Goal: Submit feedback/report problem: Submit feedback/report problem

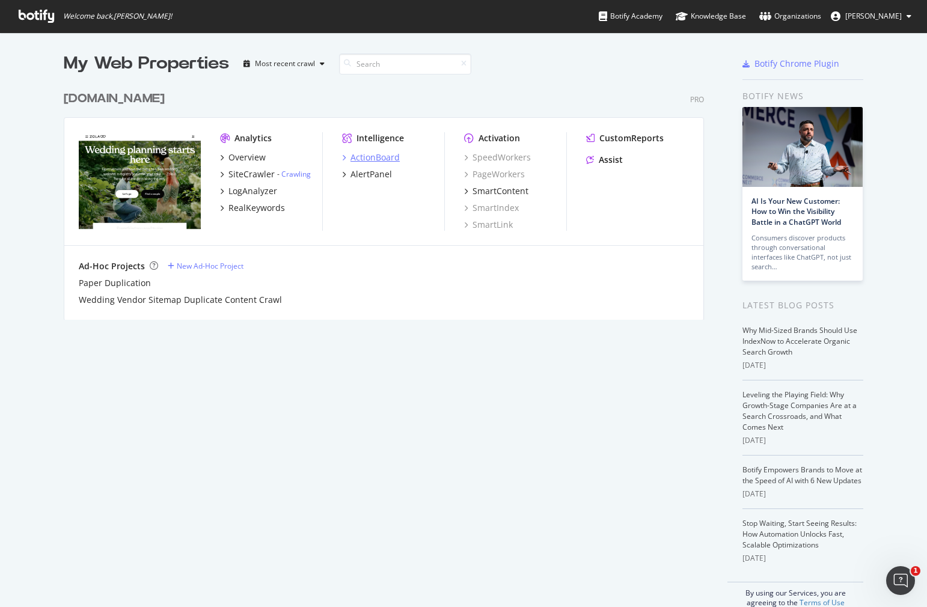
click at [354, 159] on div "ActionBoard" at bounding box center [374, 157] width 49 height 12
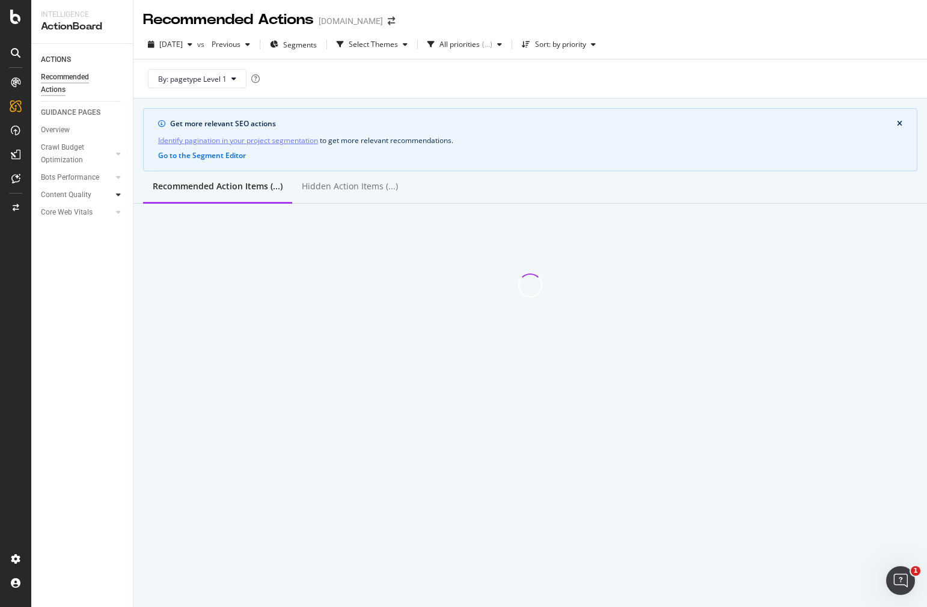
click at [120, 192] on icon at bounding box center [118, 194] width 5 height 7
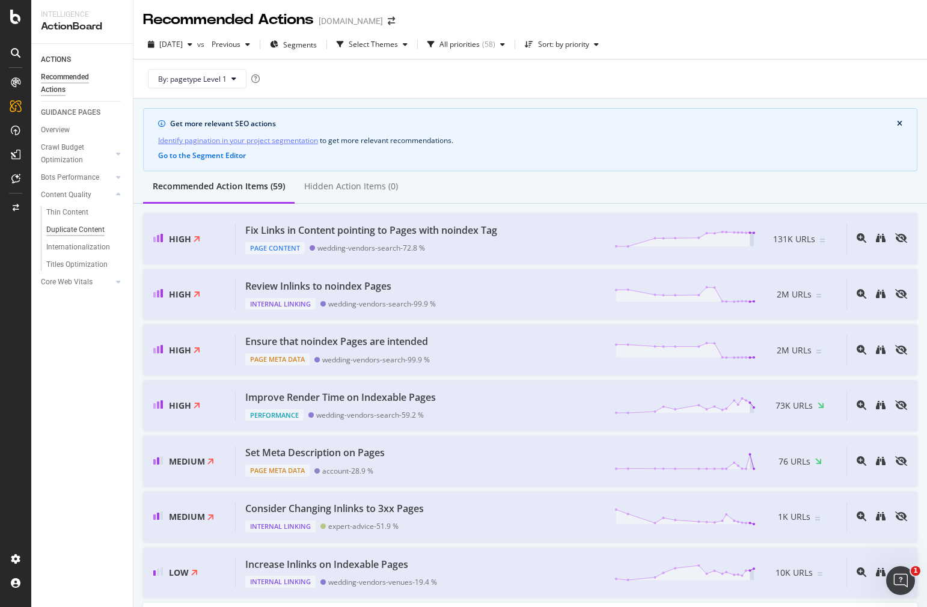
click at [80, 227] on div "Duplicate Content" at bounding box center [75, 230] width 58 height 13
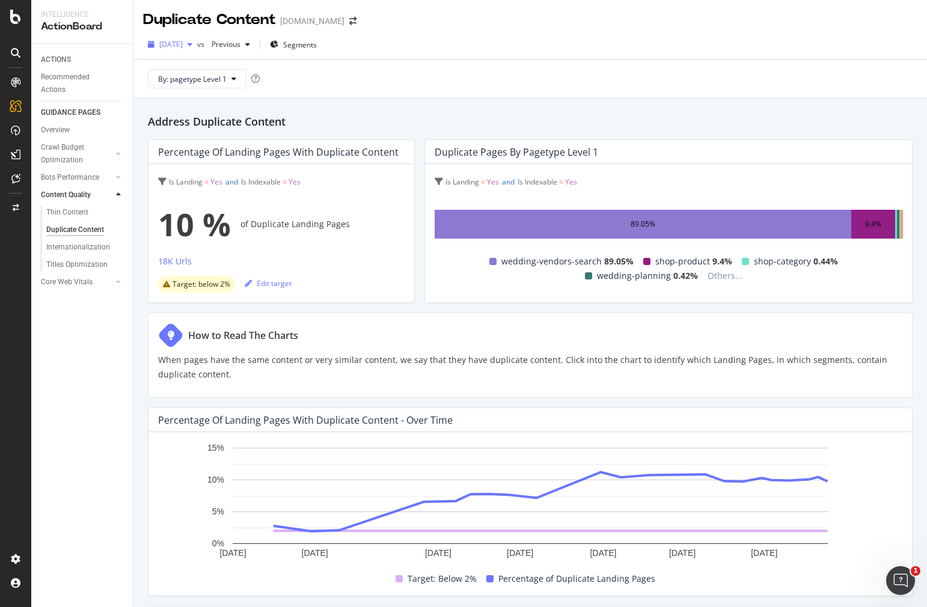
click at [192, 45] on icon "button" at bounding box center [190, 44] width 5 height 7
click at [466, 55] on div "2025 Jul. 25th vs Previous Segments" at bounding box center [530, 47] width 794 height 24
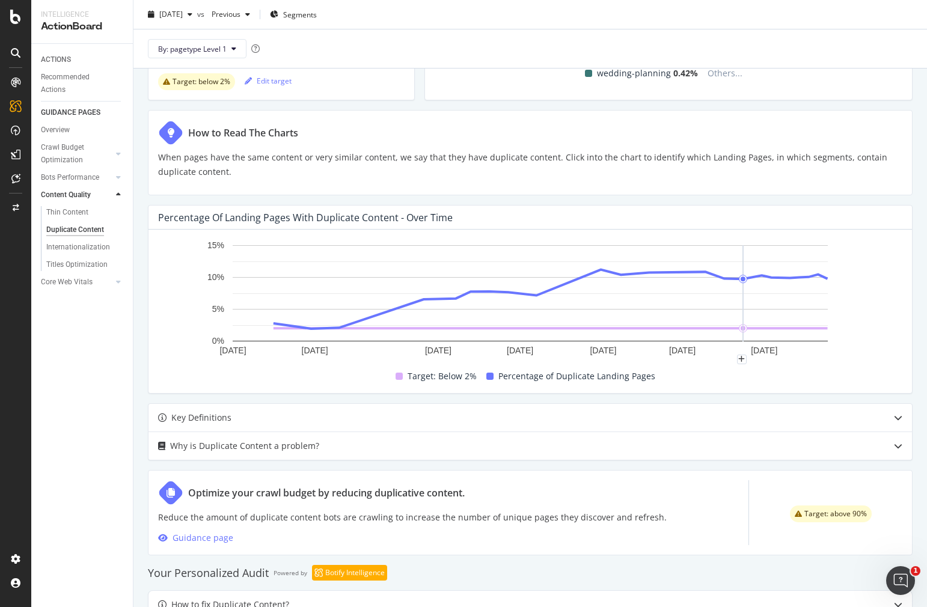
scroll to position [200, 0]
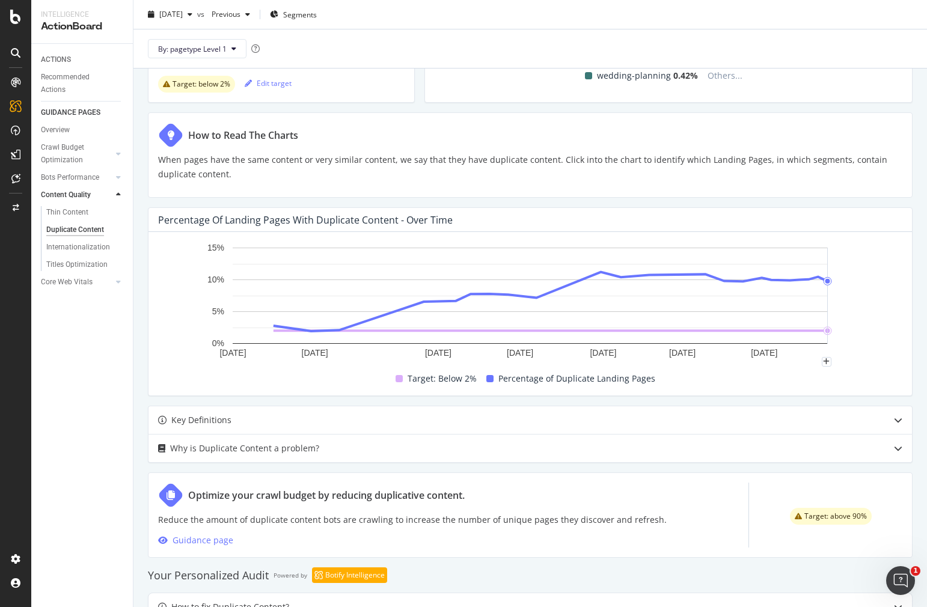
click at [825, 306] on rect "A chart." at bounding box center [530, 296] width 595 height 96
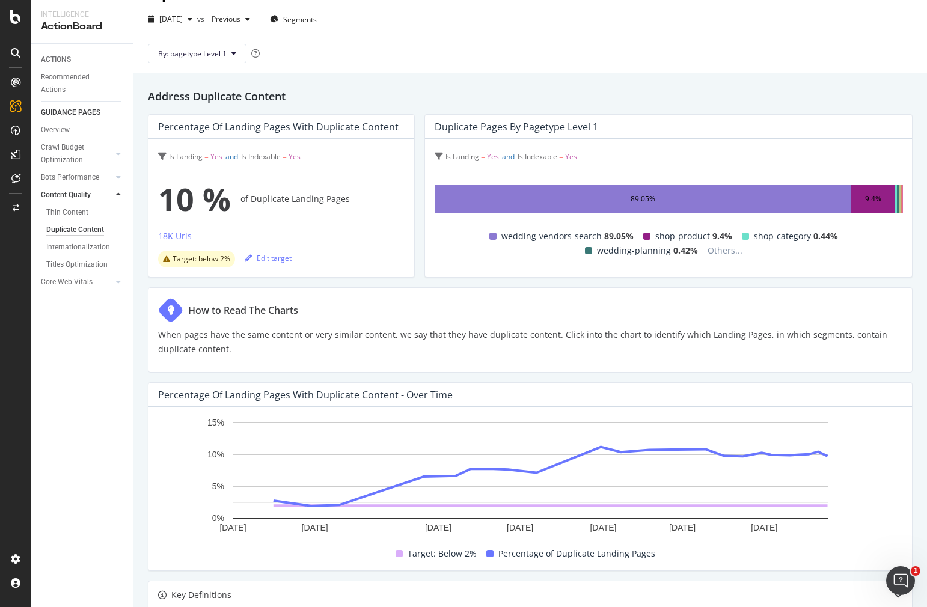
scroll to position [0, 0]
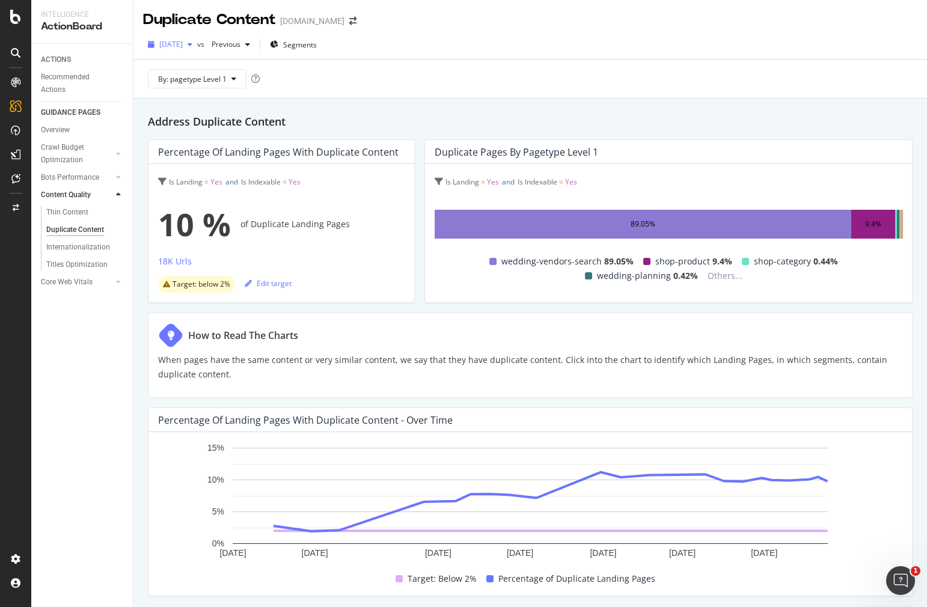
click at [197, 48] on div "[DATE]" at bounding box center [170, 44] width 54 height 18
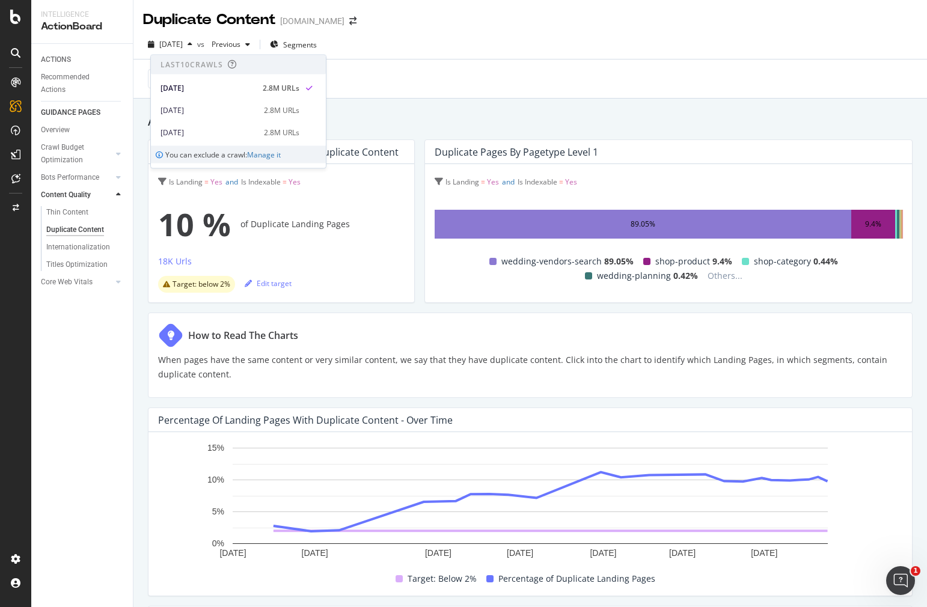
scroll to position [7, 0]
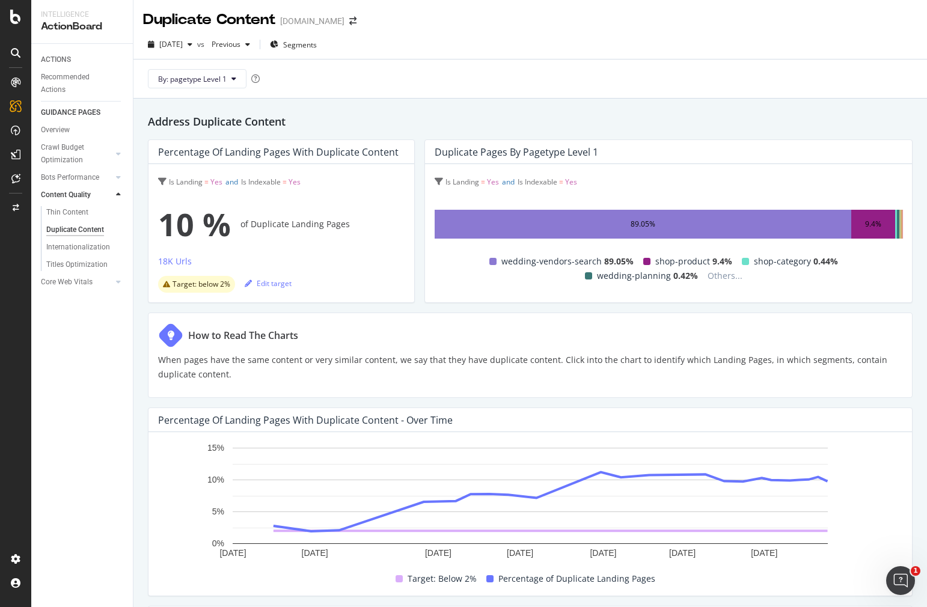
click at [379, 79] on div "By: pagetype Level 1" at bounding box center [530, 79] width 774 height 38
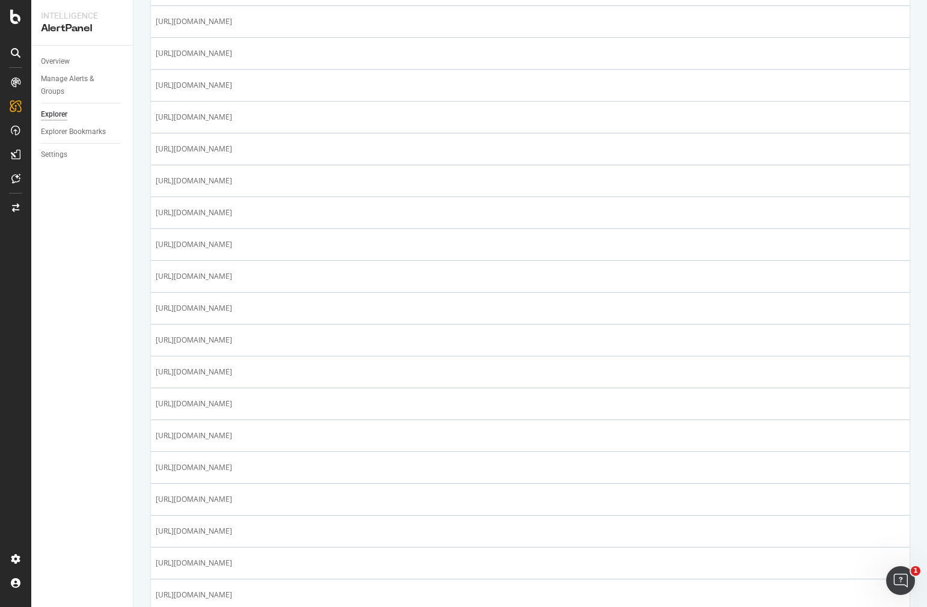
scroll to position [1347, 0]
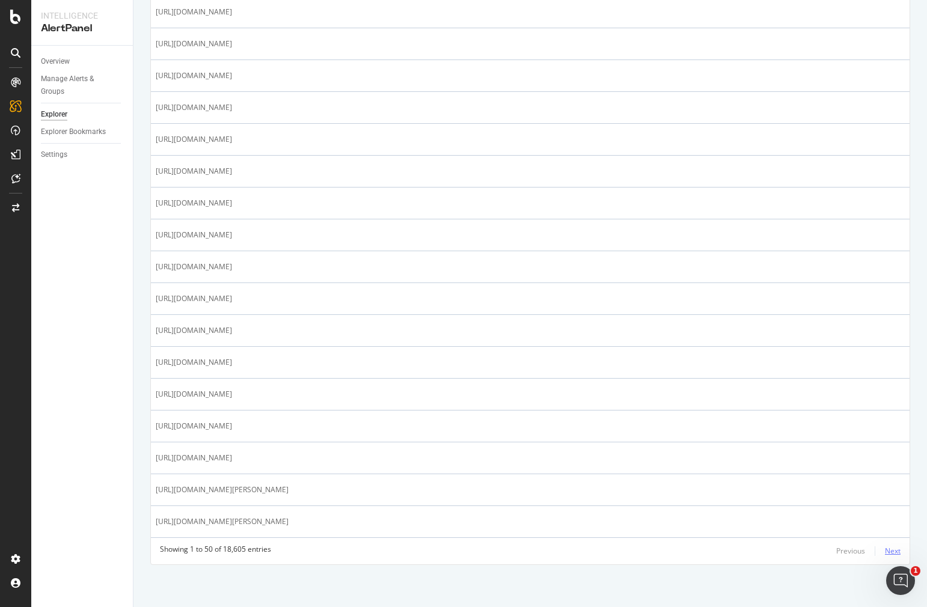
click at [892, 552] on div "Next" at bounding box center [893, 551] width 16 height 10
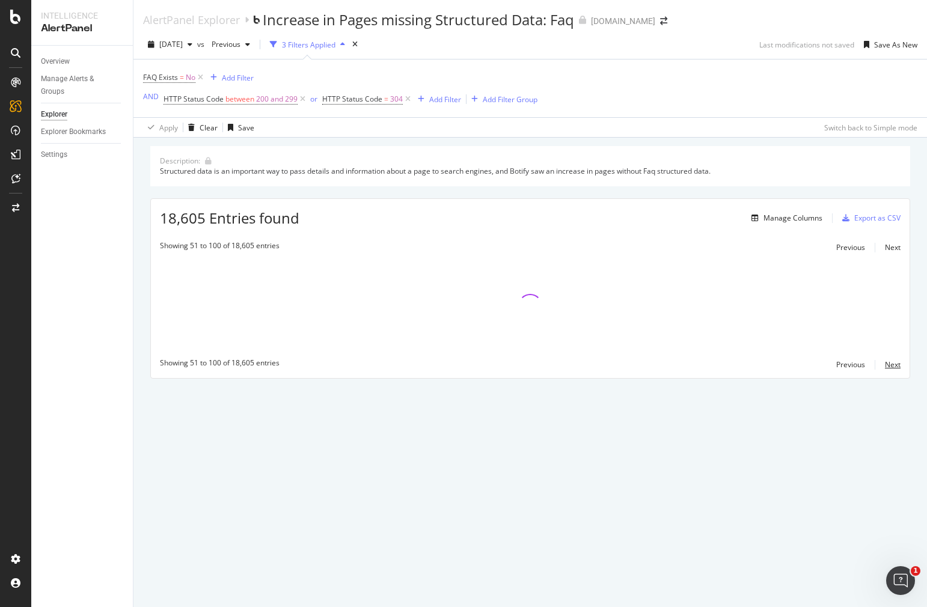
scroll to position [0, 0]
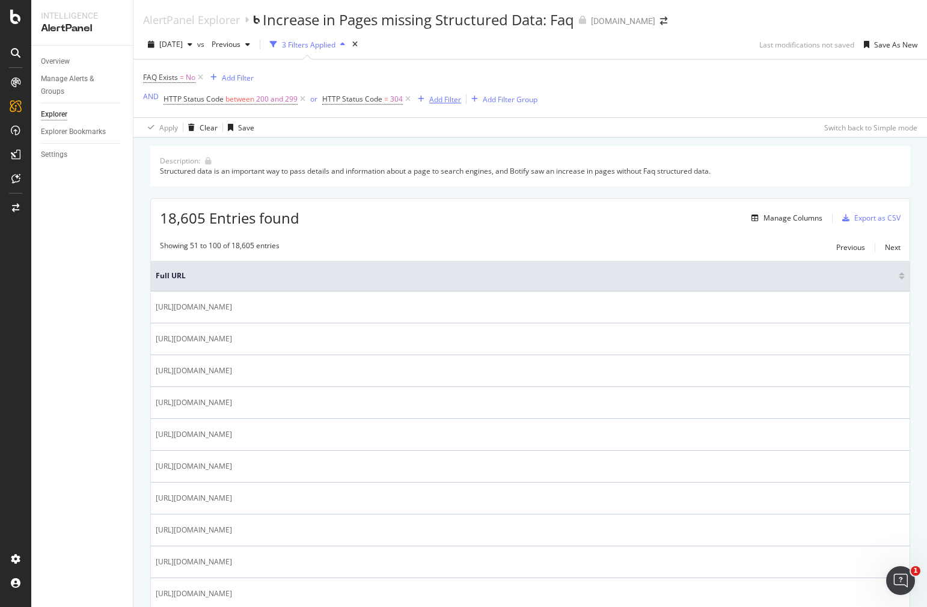
click at [443, 99] on div "Add Filter" at bounding box center [445, 99] width 32 height 10
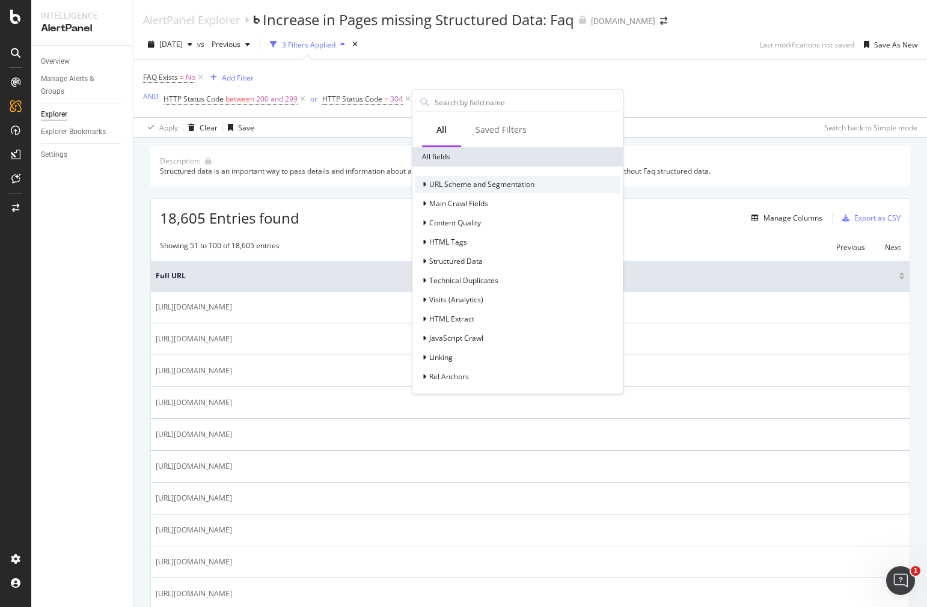
click at [423, 183] on icon at bounding box center [425, 184] width 4 height 7
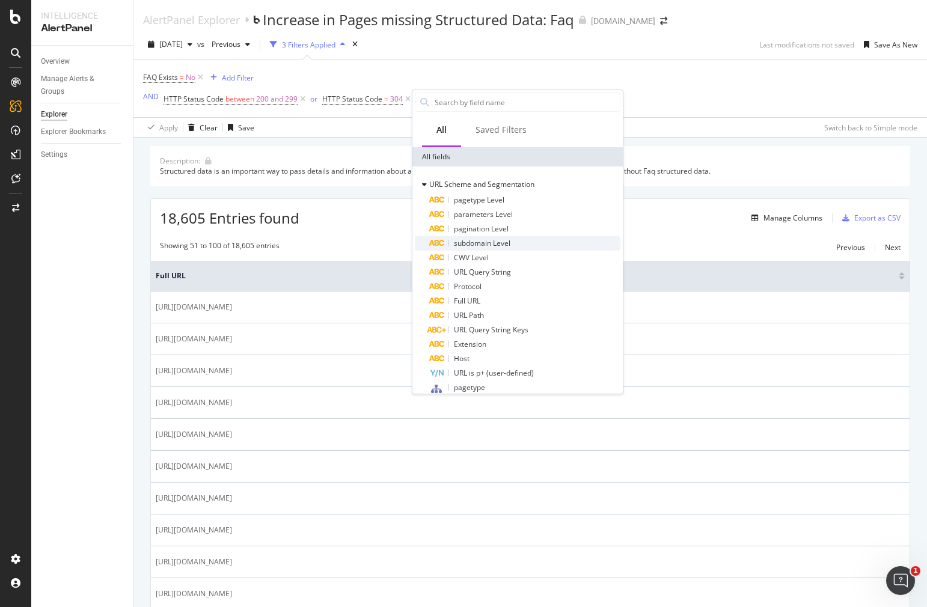
click at [474, 243] on span "subdomain Level" at bounding box center [482, 243] width 57 height 10
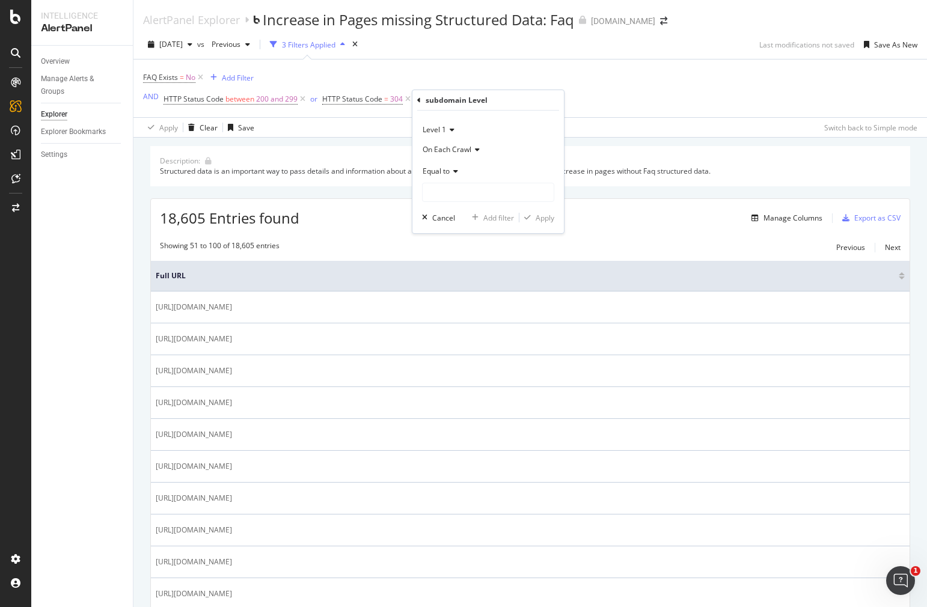
click at [456, 173] on icon at bounding box center [454, 171] width 8 height 7
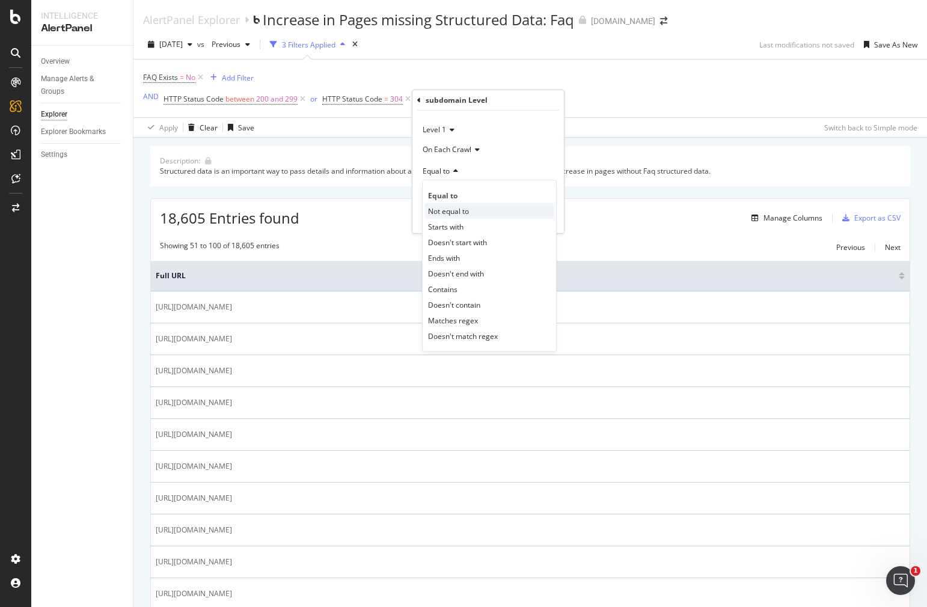
click at [456, 212] on span "Not equal to" at bounding box center [448, 211] width 41 height 10
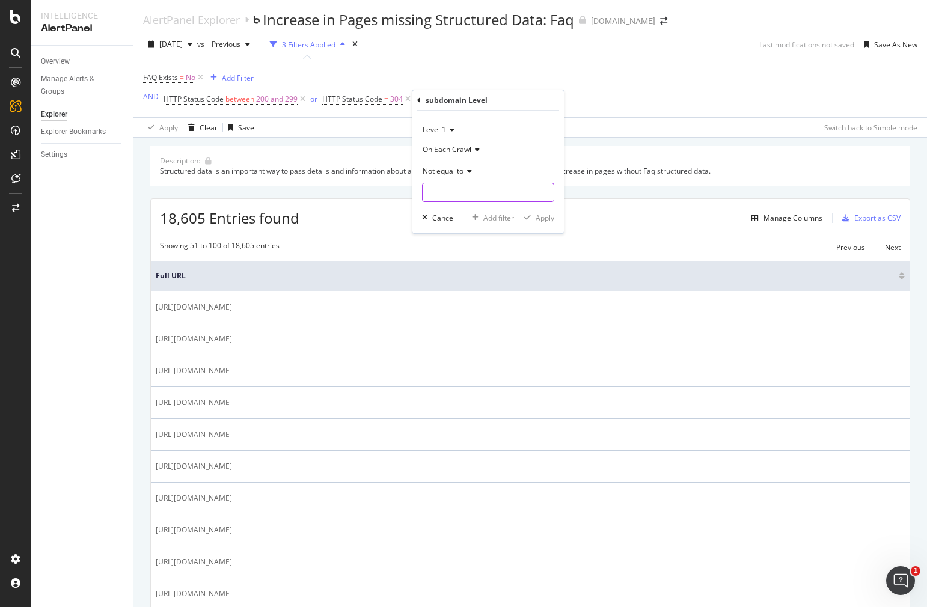
click at [447, 194] on input "text" at bounding box center [488, 192] width 131 height 19
click at [443, 208] on span "homestore.zola.com" at bounding box center [473, 208] width 94 height 10
type input "homestore.zola.com"
click at [552, 216] on div "Apply" at bounding box center [545, 218] width 19 height 10
click at [442, 100] on div "Add Filter" at bounding box center [445, 99] width 32 height 10
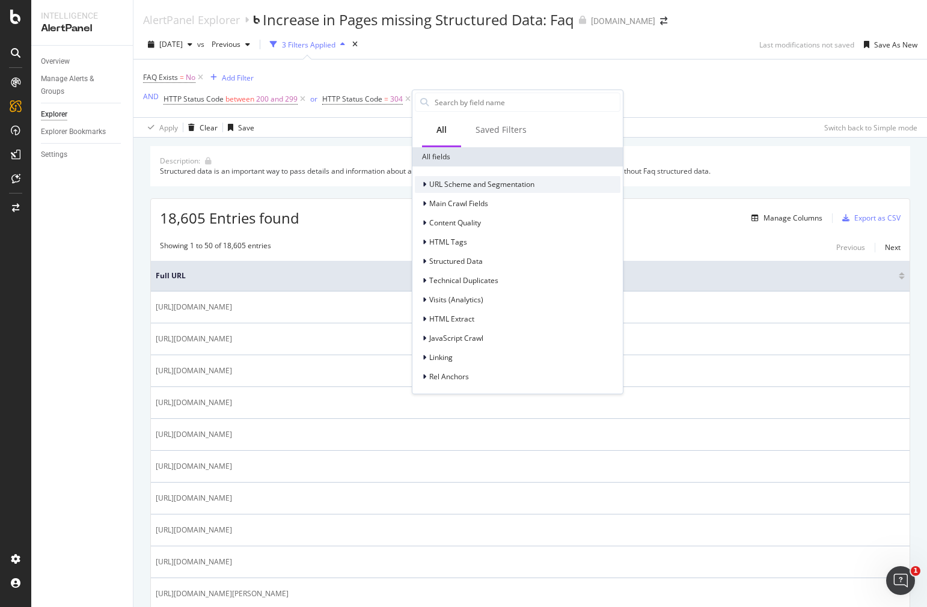
click at [425, 186] on icon at bounding box center [425, 184] width 4 height 7
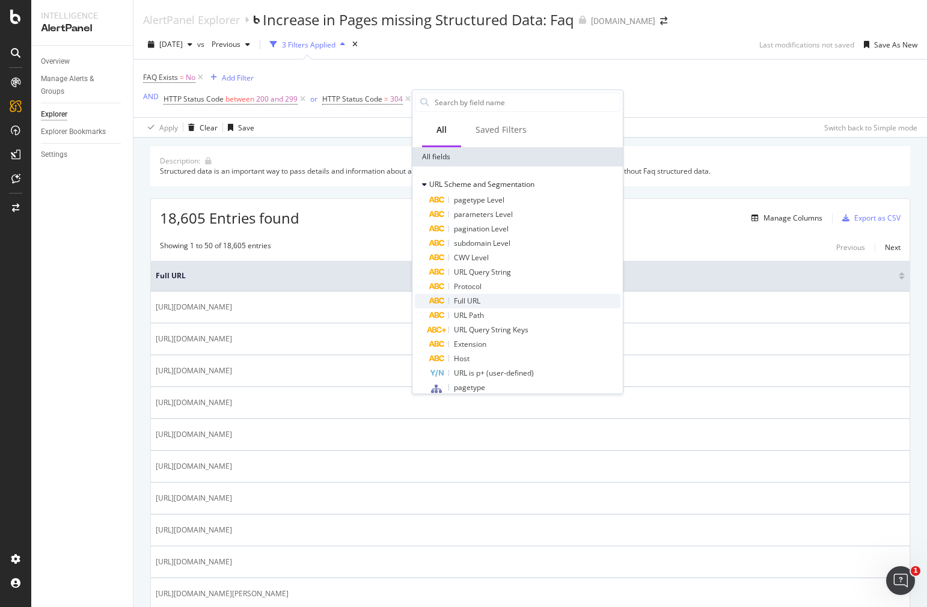
click at [481, 302] on div "Full URL" at bounding box center [524, 301] width 191 height 14
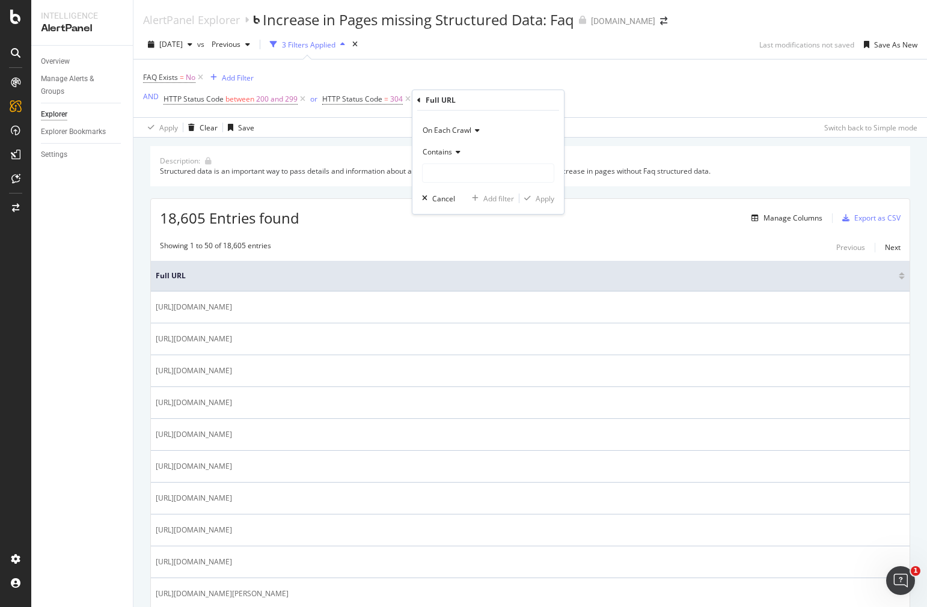
click at [454, 153] on icon at bounding box center [456, 151] width 8 height 7
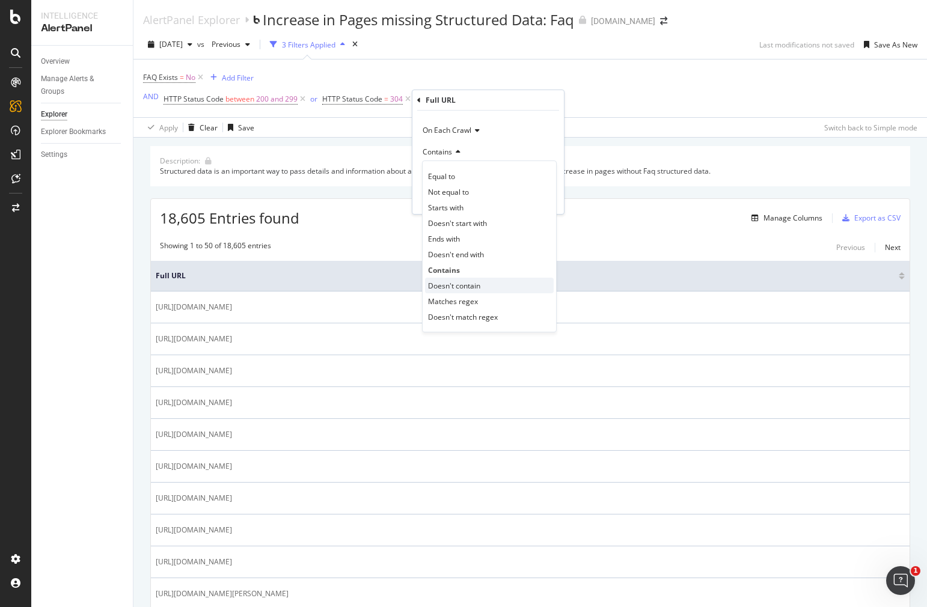
click at [449, 281] on span "Doesn't contain" at bounding box center [454, 286] width 52 height 10
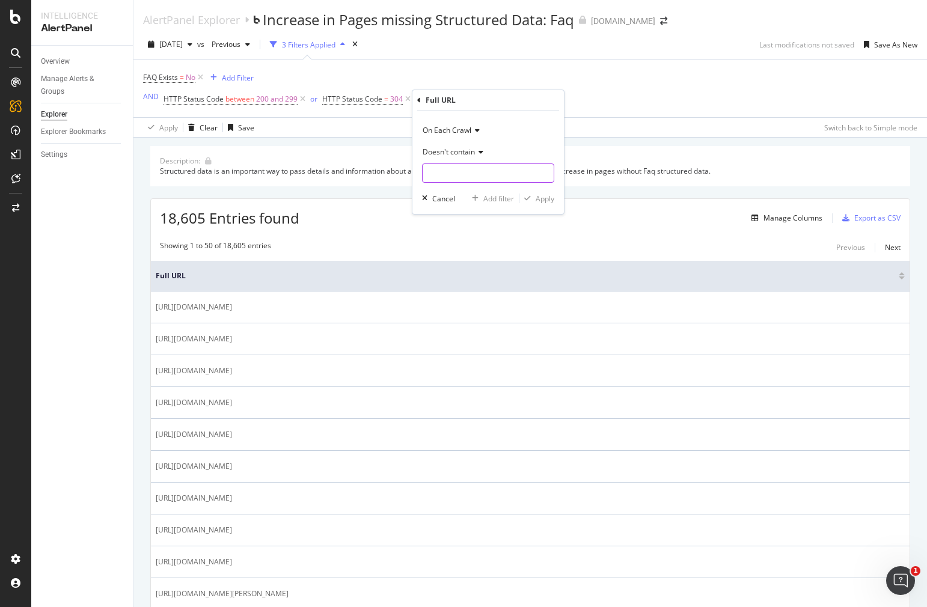
click at [438, 174] on input "text" at bounding box center [488, 173] width 131 height 19
type input "https://homestore"
click at [544, 197] on div "Apply" at bounding box center [545, 199] width 19 height 10
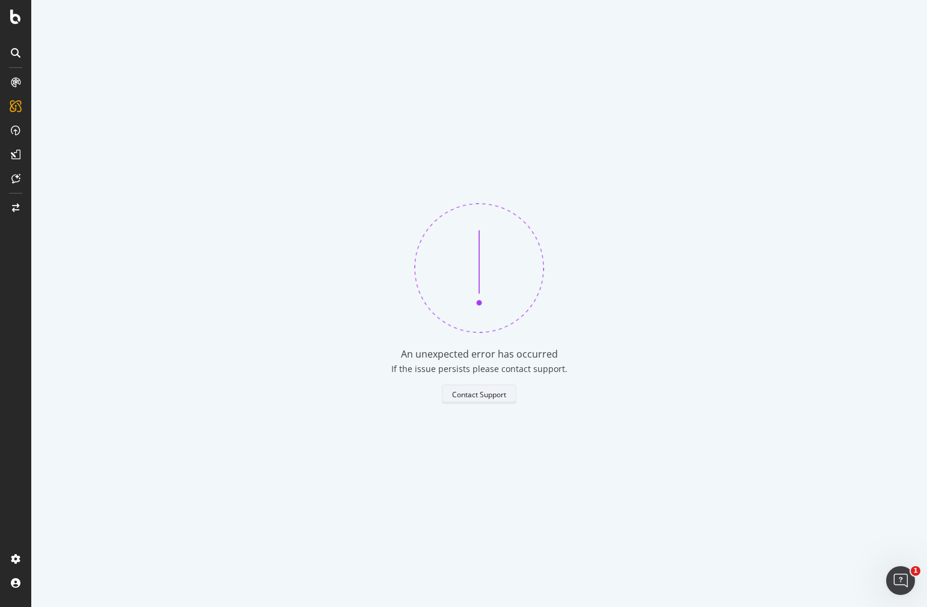
click at [473, 394] on div "Contact Support" at bounding box center [479, 395] width 54 height 10
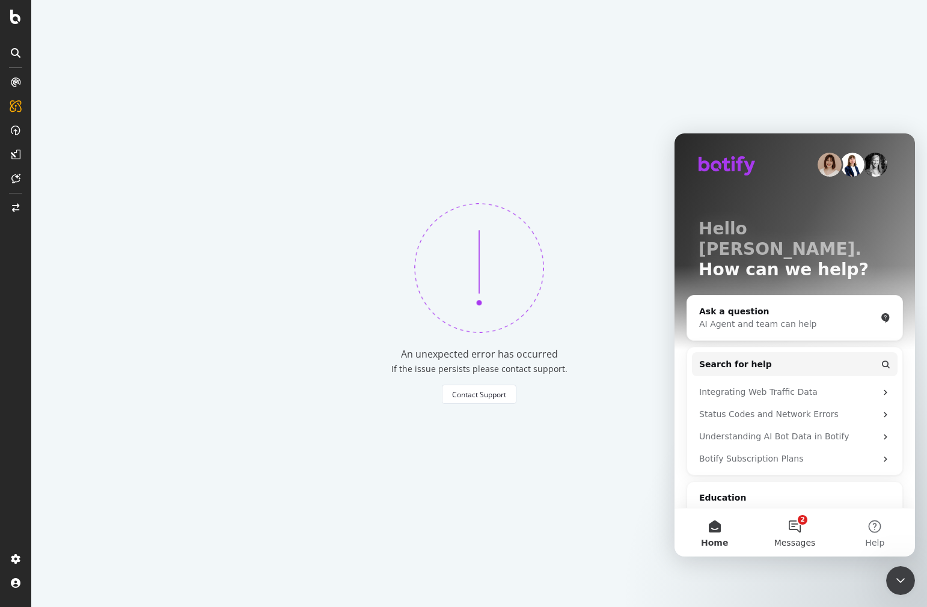
click at [800, 533] on button "2 Messages" at bounding box center [794, 533] width 80 height 48
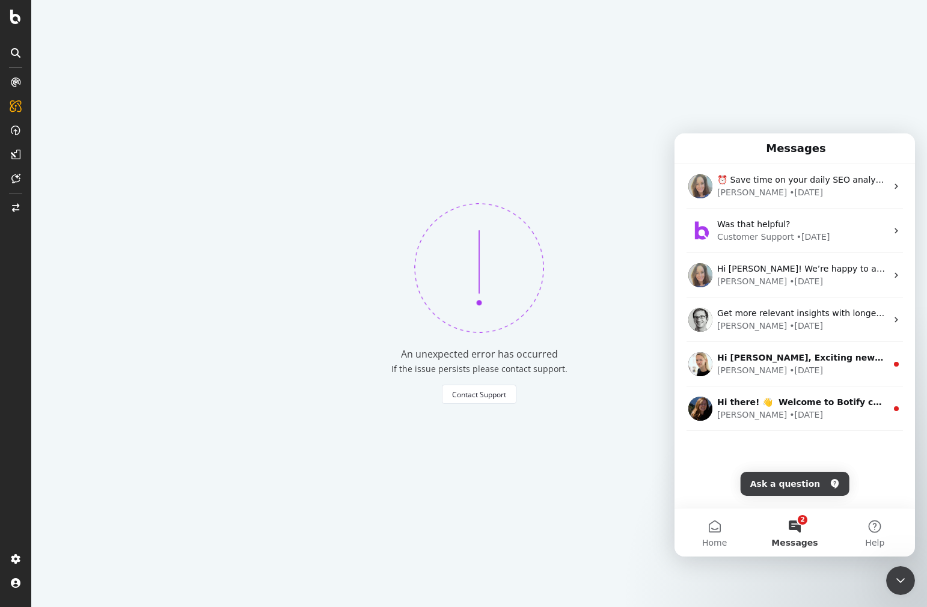
click at [626, 395] on div "An unexpected error has occurred If the issue persists please contact support. …" at bounding box center [479, 303] width 896 height 607
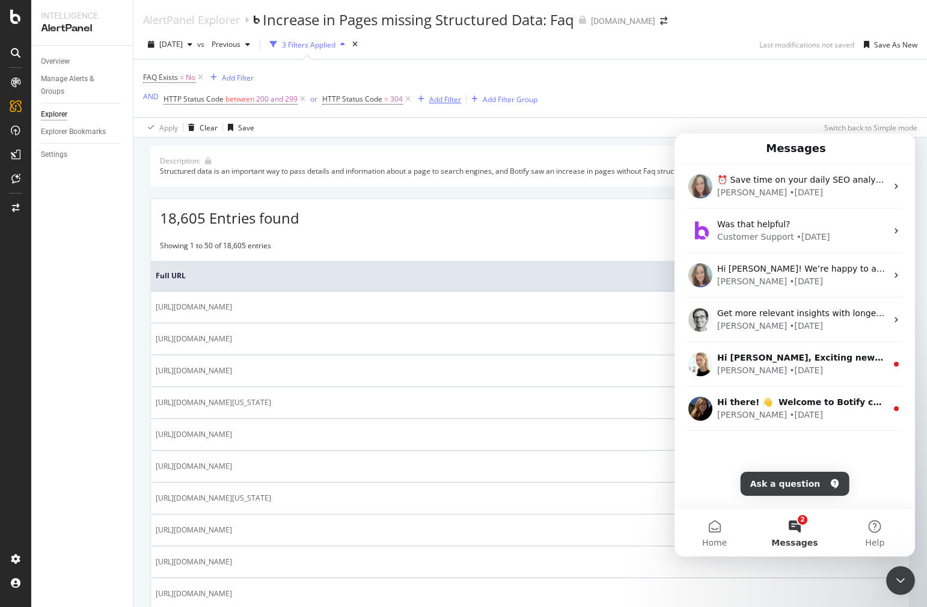
click at [448, 100] on div "Add Filter" at bounding box center [445, 99] width 32 height 10
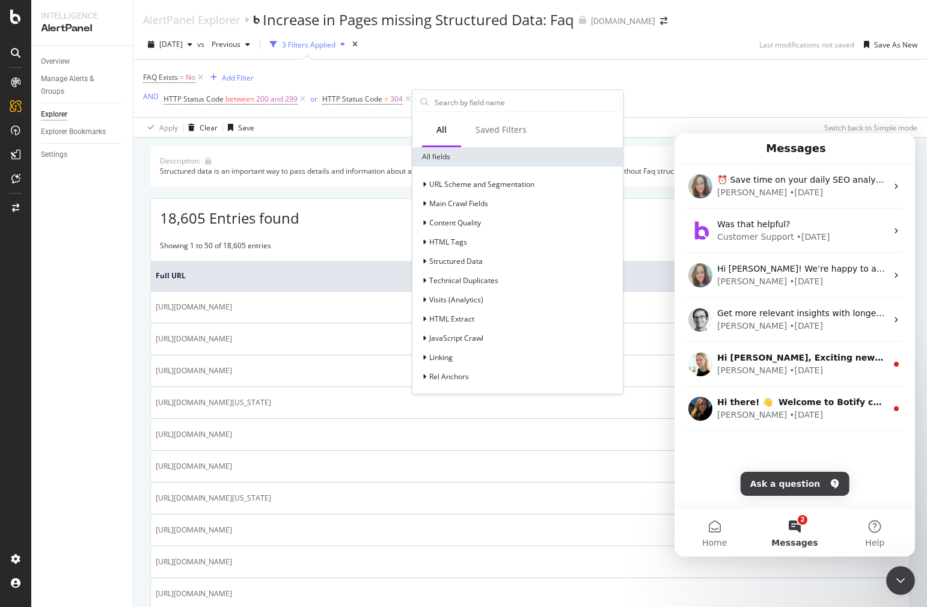
scroll to position [1, 0]
click at [453, 183] on span "URL Scheme and Segmentation" at bounding box center [481, 183] width 105 height 10
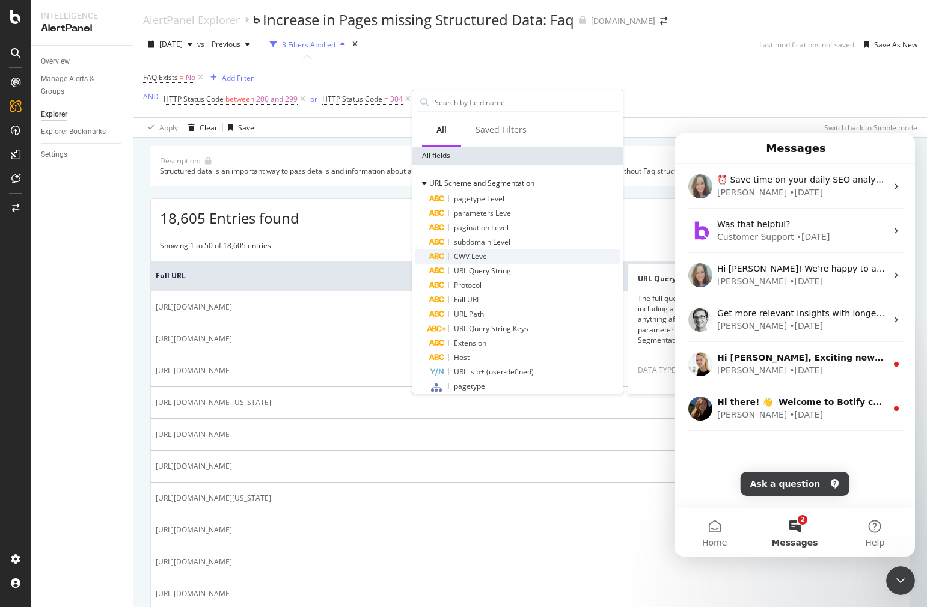
scroll to position [2, 0]
click at [471, 243] on span "subdomain Level" at bounding box center [482, 241] width 57 height 10
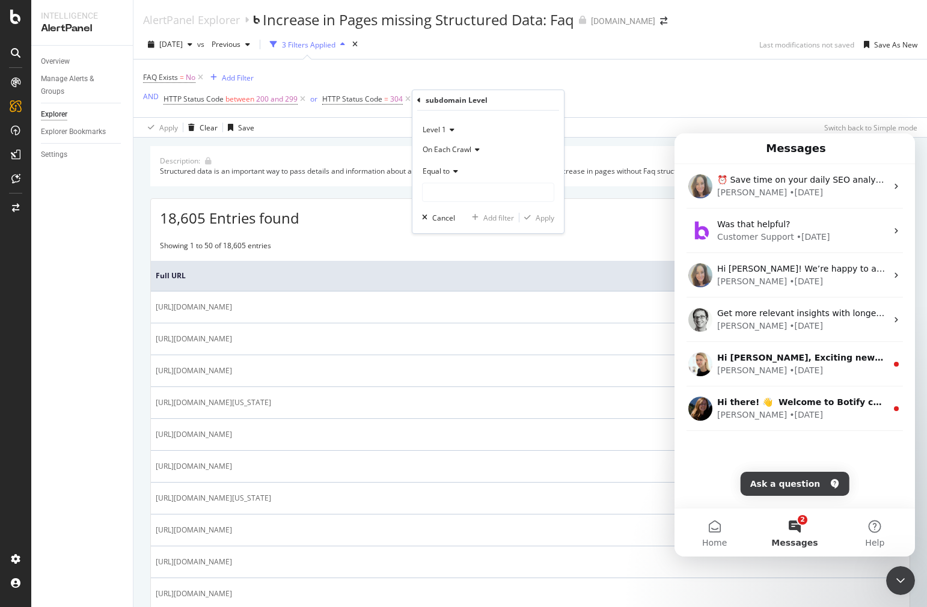
click at [450, 164] on div "Equal to" at bounding box center [488, 170] width 132 height 19
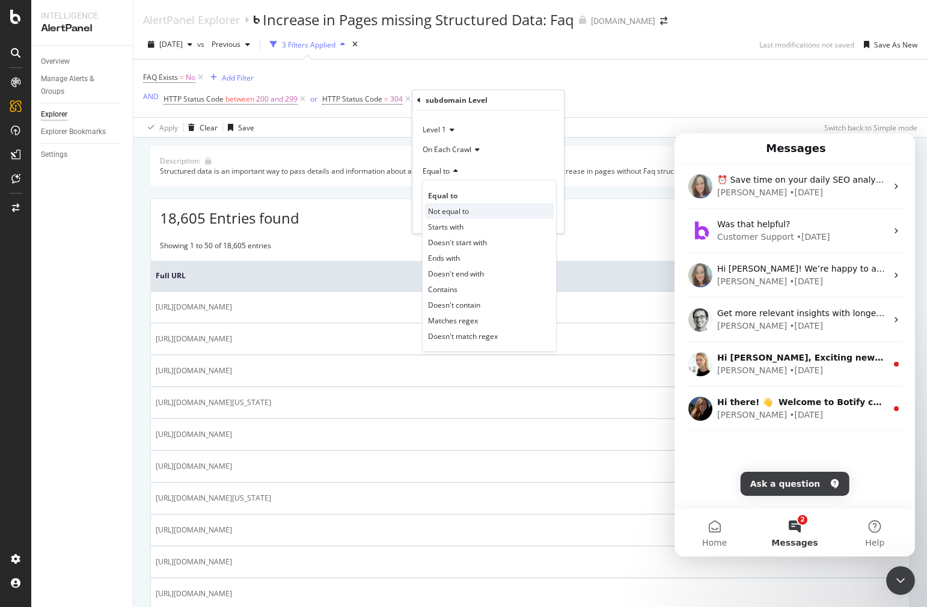
click at [455, 212] on span "Not equal to" at bounding box center [448, 211] width 41 height 10
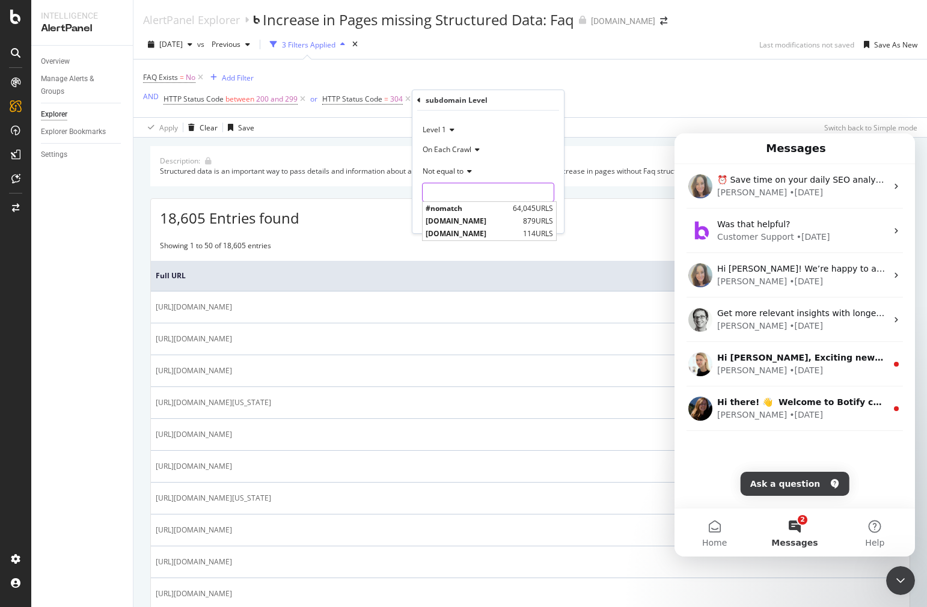
click at [447, 192] on input "text" at bounding box center [488, 192] width 131 height 19
click at [452, 222] on span "homestore.zola.com" at bounding box center [473, 221] width 94 height 10
type input "homestore.zola.com"
click at [546, 218] on div "Apply" at bounding box center [545, 218] width 19 height 10
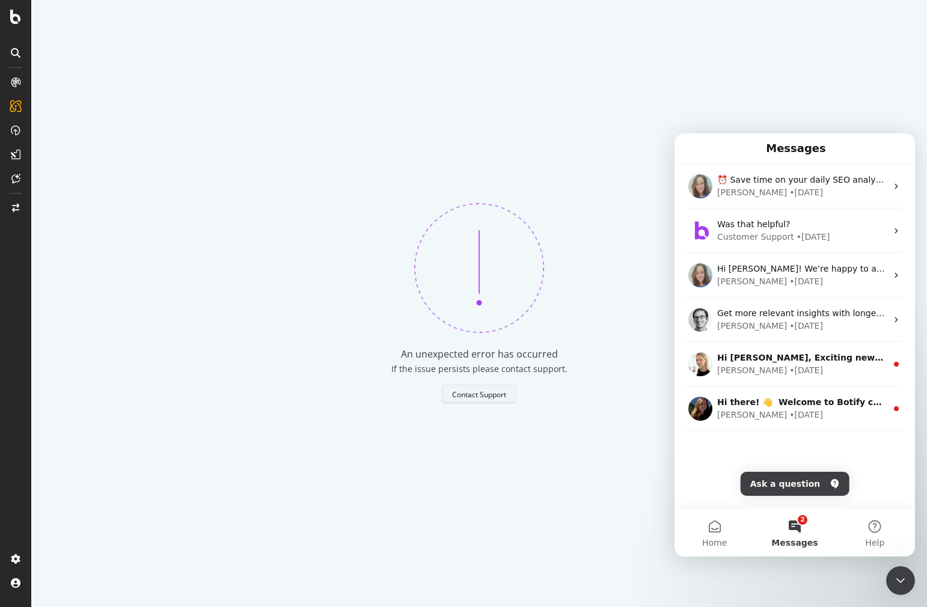
click at [485, 397] on div "Contact Support" at bounding box center [479, 395] width 54 height 10
click at [482, 390] on div "Contact Support" at bounding box center [479, 395] width 54 height 10
click at [797, 529] on button "2 Messages" at bounding box center [794, 533] width 80 height 48
click at [878, 530] on button "Help" at bounding box center [875, 533] width 80 height 48
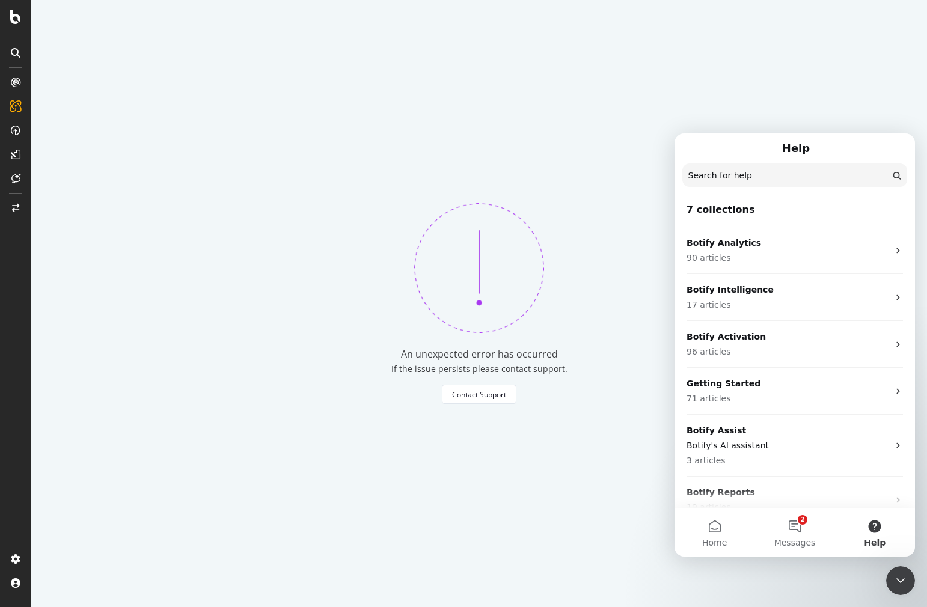
click at [896, 581] on icon "Close Intercom Messenger" at bounding box center [900, 581] width 14 height 14
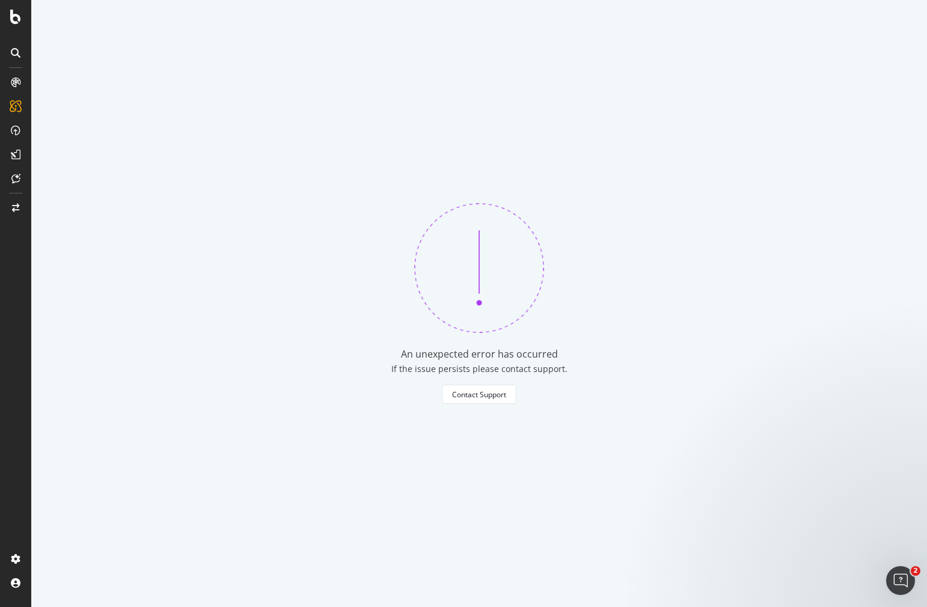
scroll to position [0, 0]
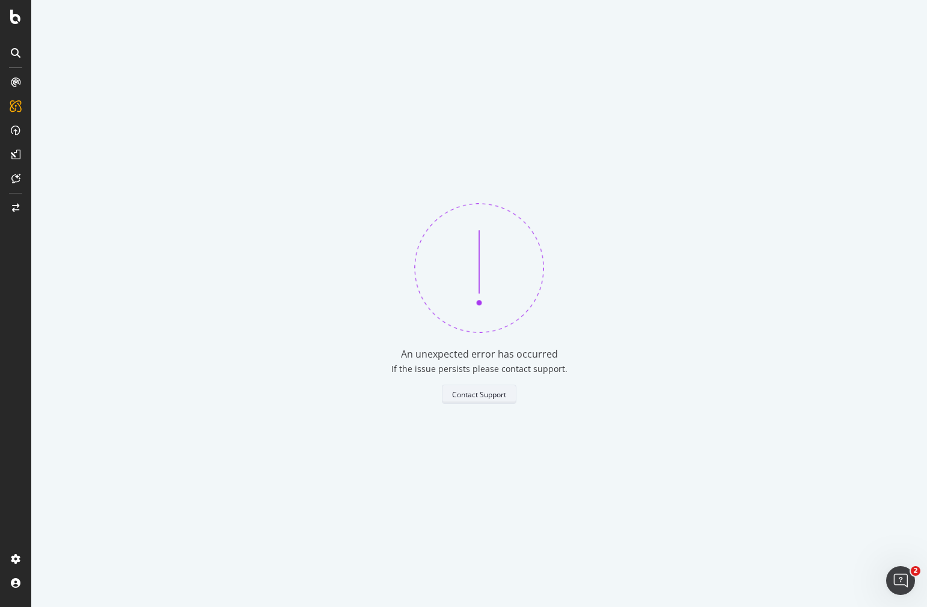
click at [489, 393] on div "Contact Support" at bounding box center [479, 395] width 54 height 10
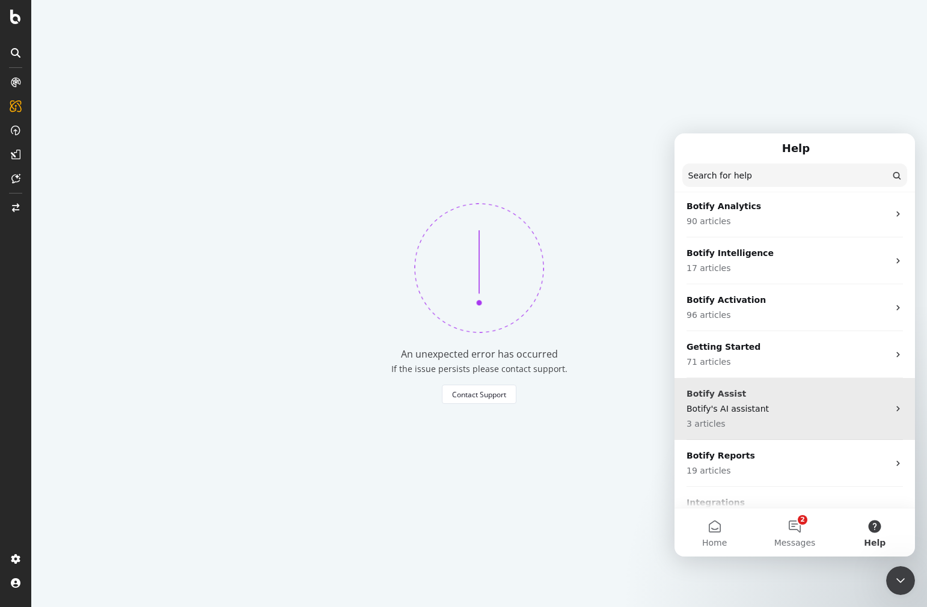
scroll to position [62, 0]
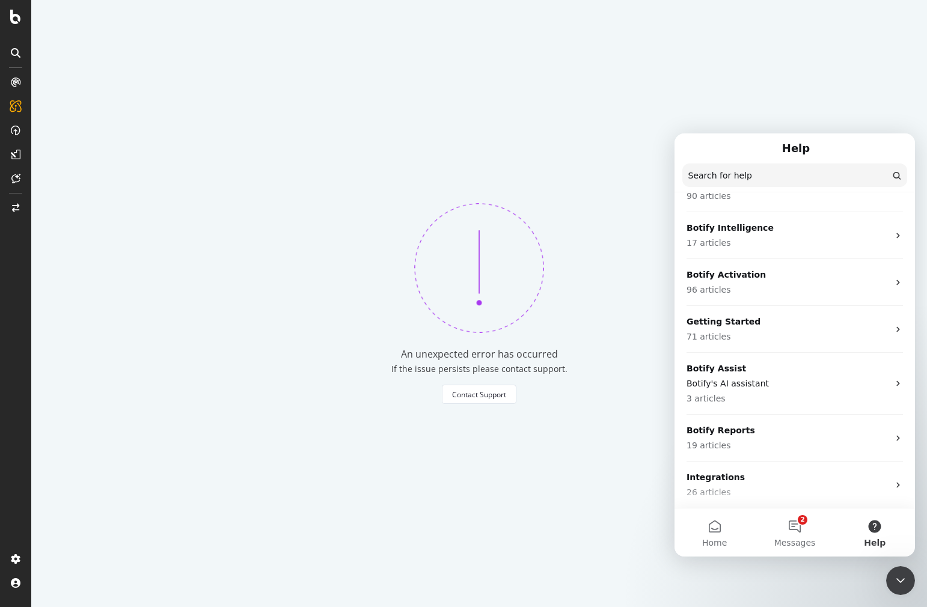
click at [705, 112] on div "An unexpected error has occurred If the issue persists please contact support. …" at bounding box center [479, 303] width 896 height 607
